Goal: Check status

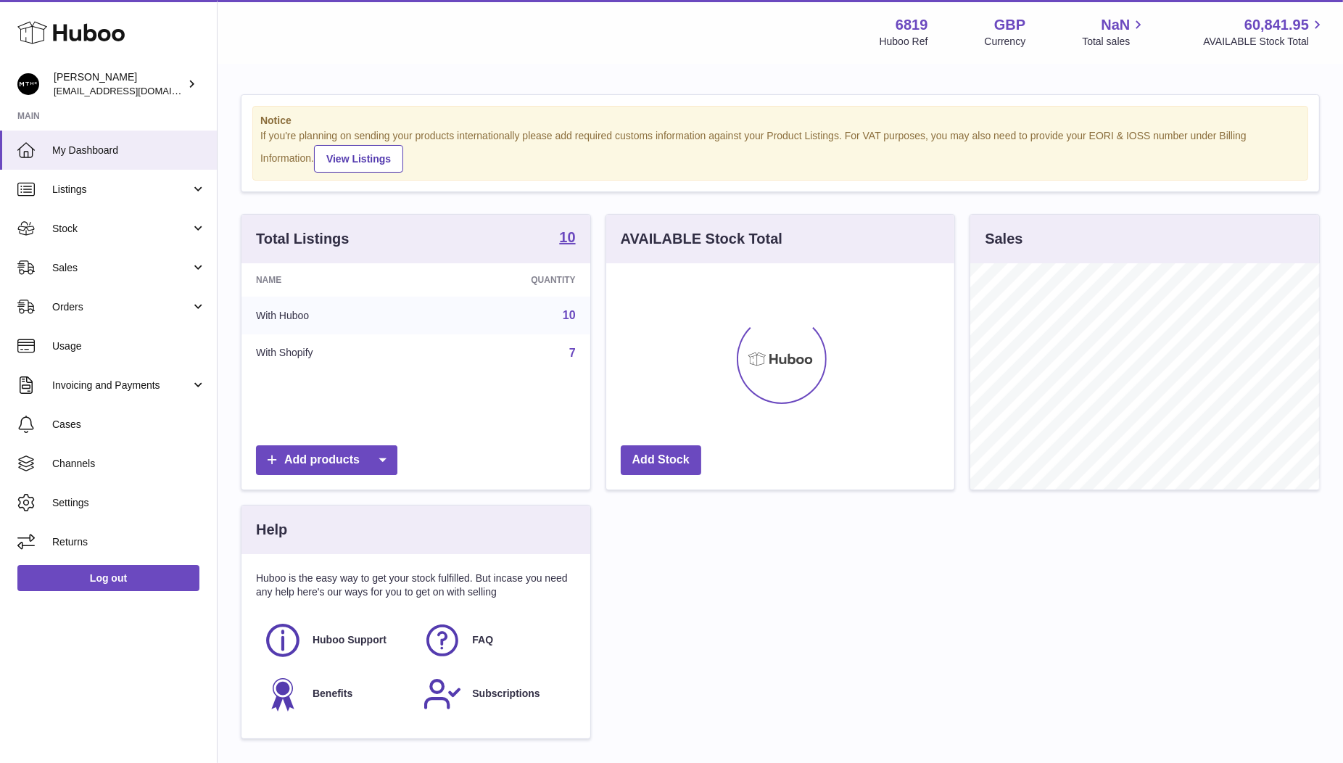
scroll to position [226, 349]
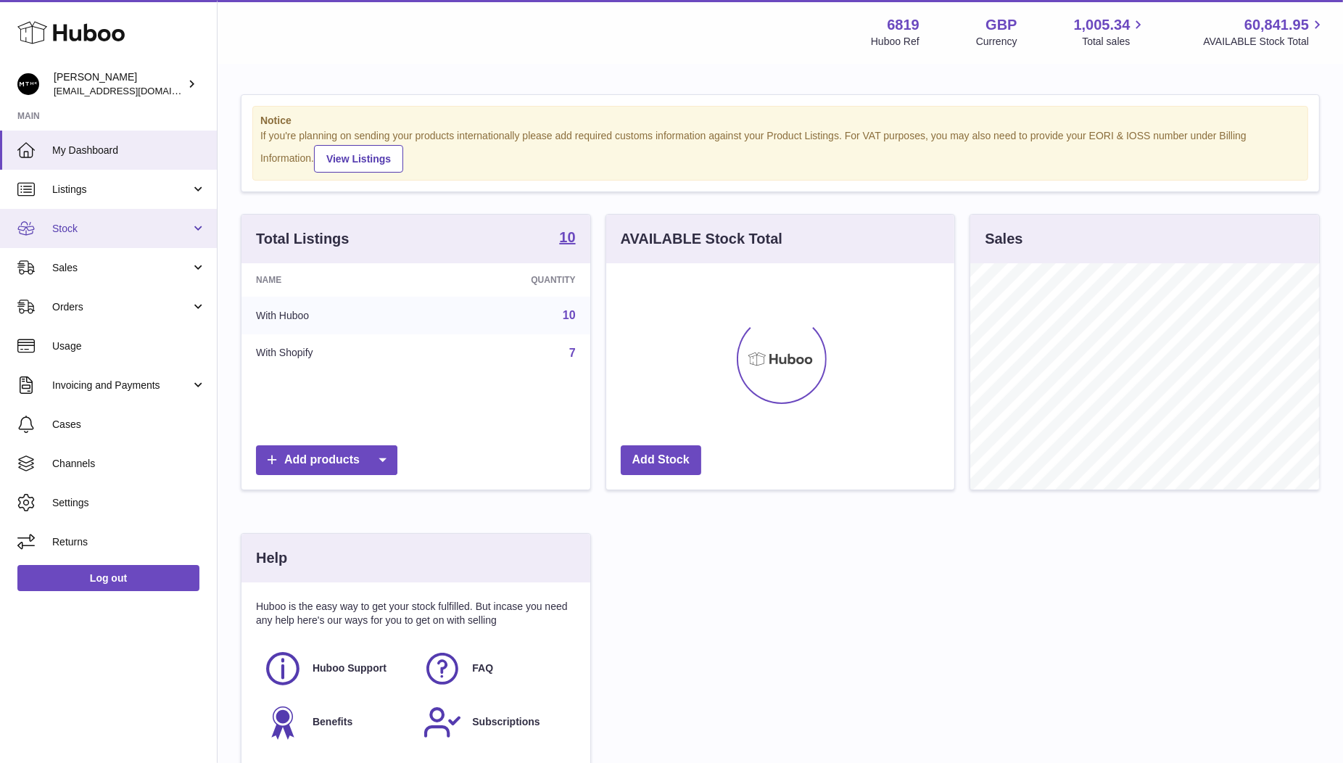
click at [85, 230] on span "Stock" at bounding box center [121, 229] width 139 height 14
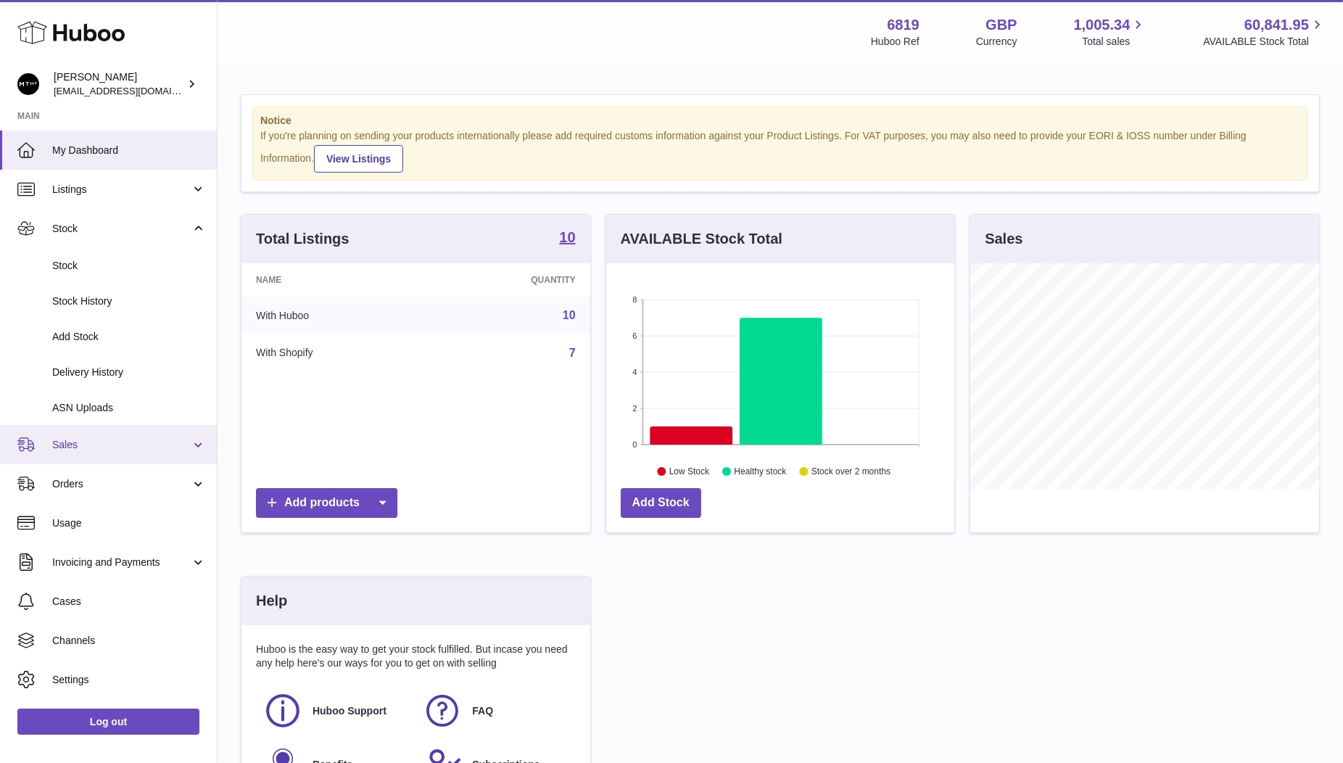
click at [89, 446] on span "Sales" at bounding box center [121, 445] width 139 height 14
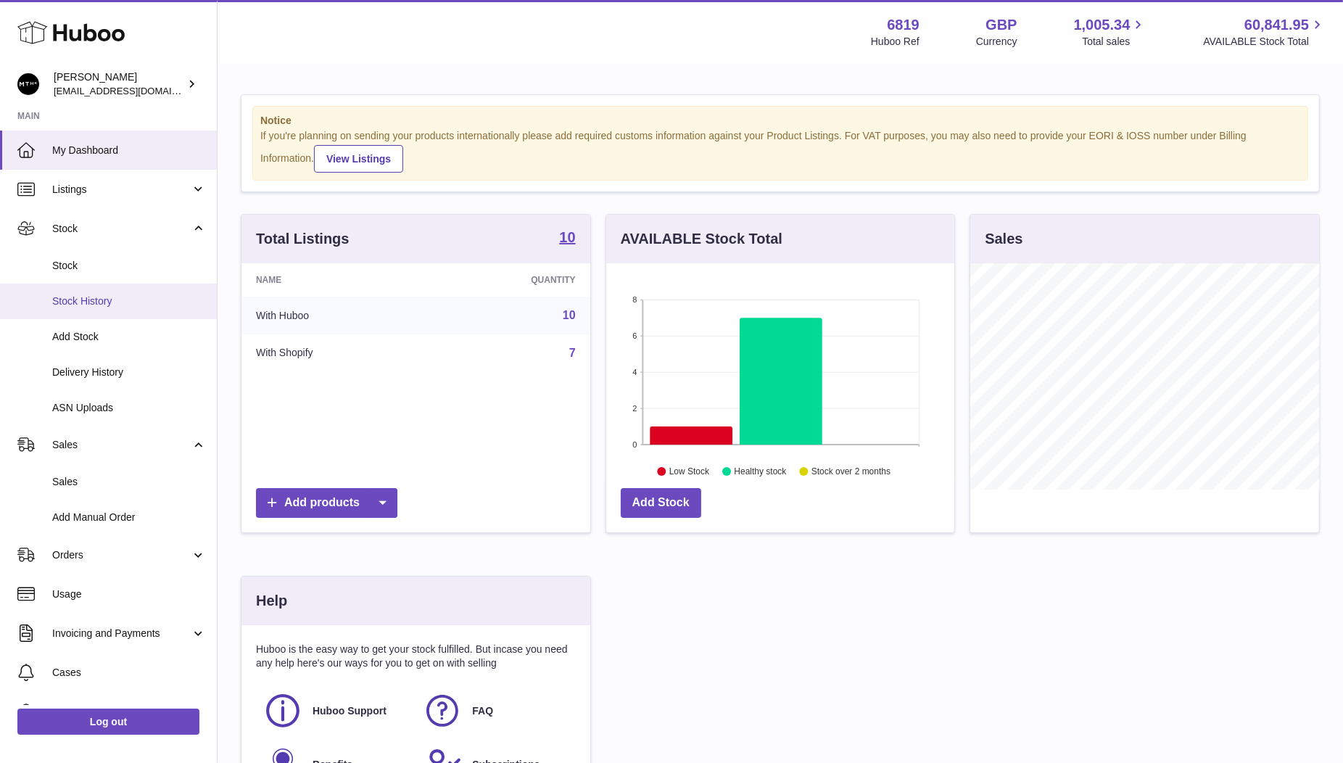
click at [92, 284] on link "Stock History" at bounding box center [108, 302] width 217 height 36
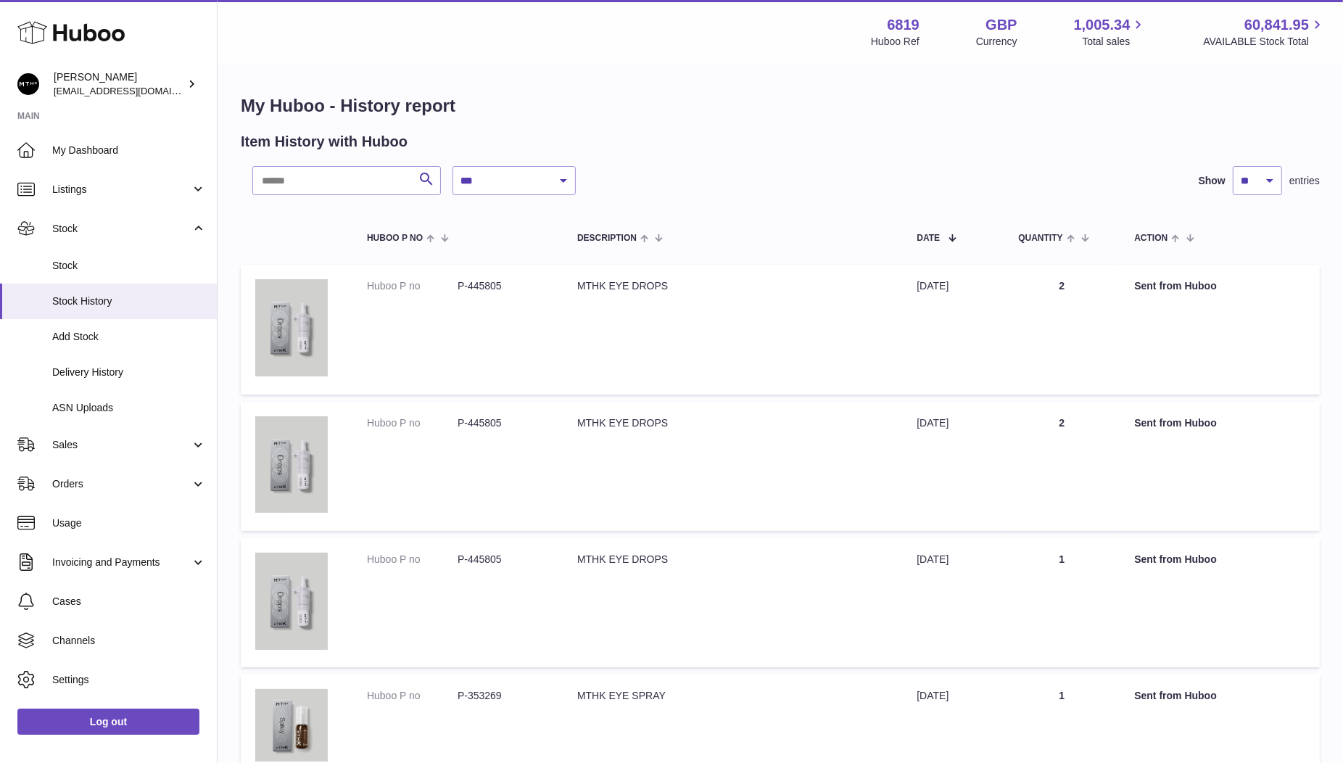
click at [88, 267] on span "Stock" at bounding box center [129, 266] width 154 height 14
